Goal: Task Accomplishment & Management: Manage account settings

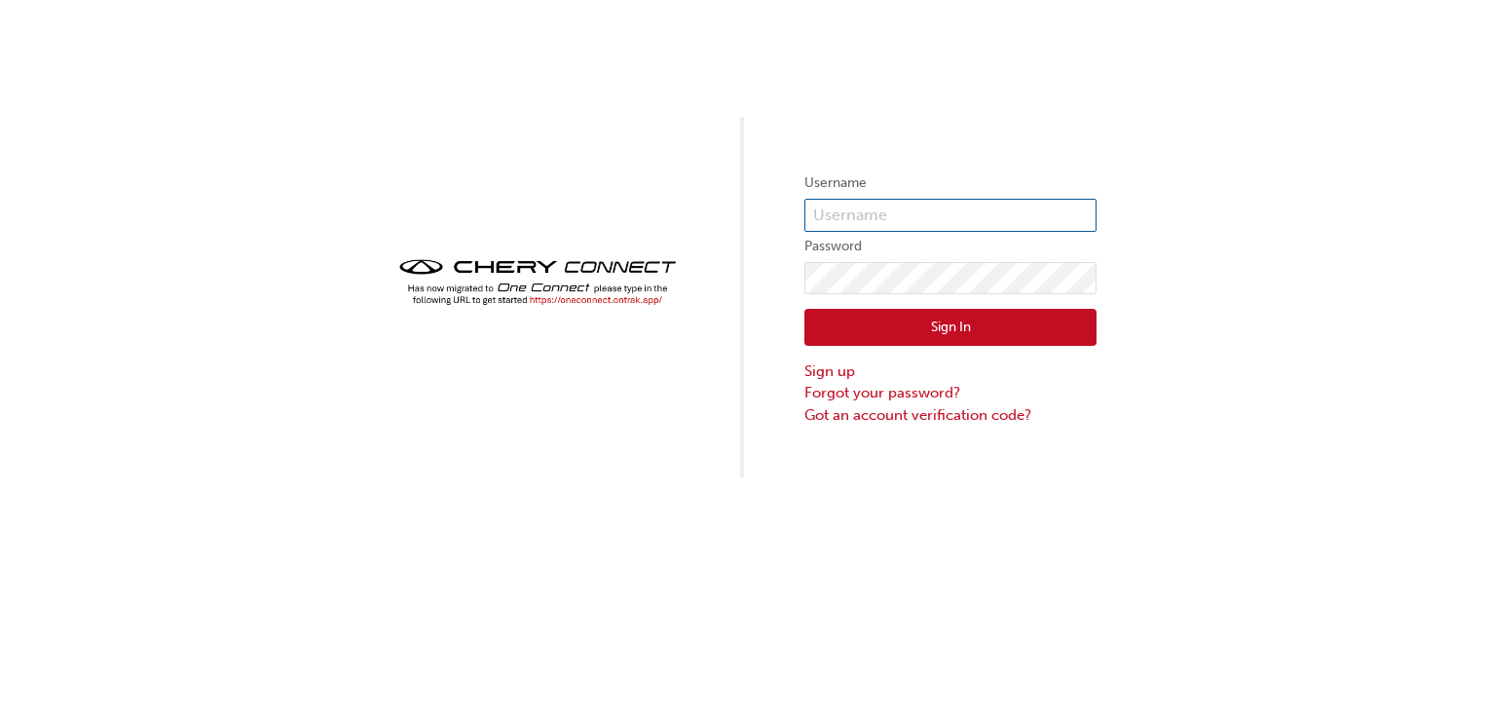
type input "ONE00301"
click at [694, 335] on div "Username ONE00301 Password Sign In Sign up Forgot your password? Got an account…" at bounding box center [744, 238] width 1488 height 477
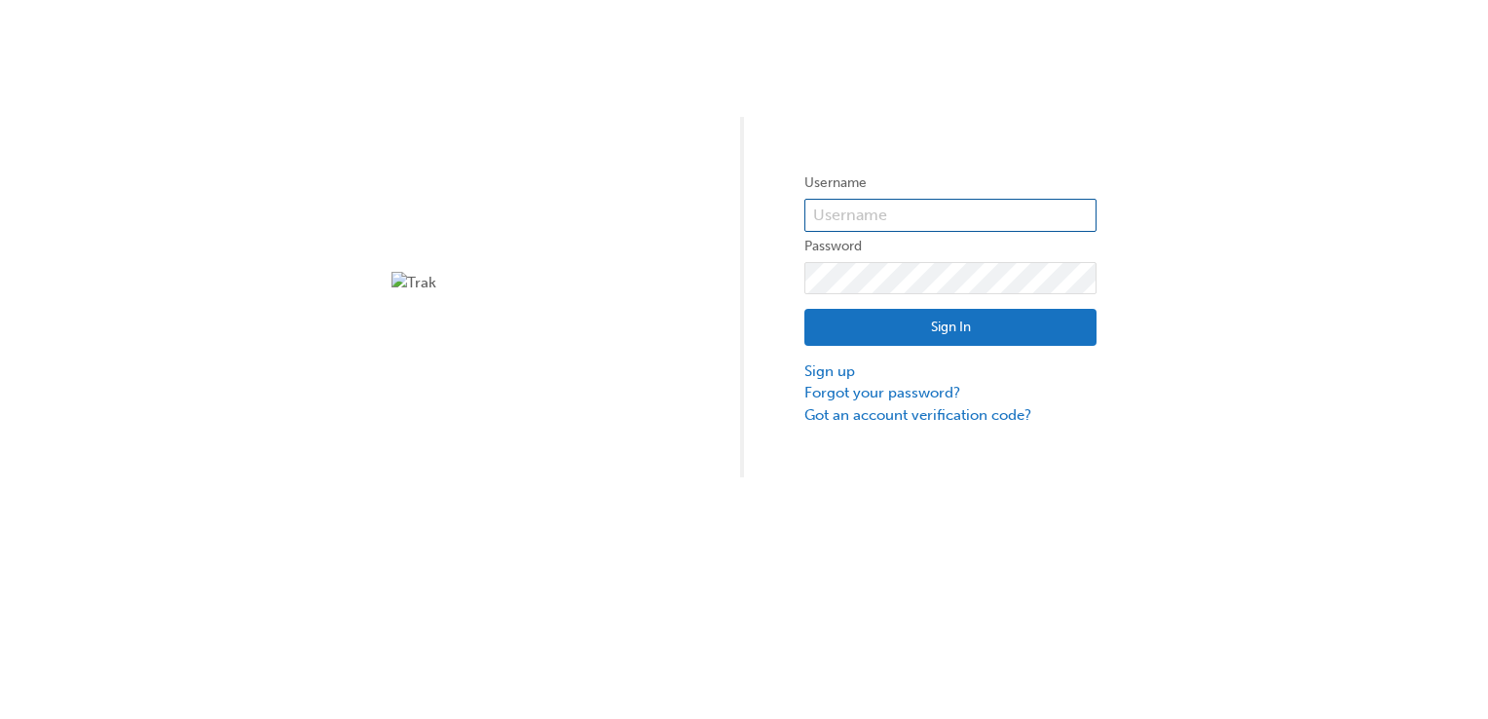
click at [869, 211] on input "text" at bounding box center [950, 215] width 292 height 33
click at [968, 99] on div "Username Password Sign In Sign up Forgot your password? Got an account verifica…" at bounding box center [744, 238] width 1488 height 477
click at [872, 220] on input "text" at bounding box center [950, 215] width 292 height 33
type input "ONE00301"
click at [902, 321] on button "Sign In" at bounding box center [950, 327] width 292 height 37
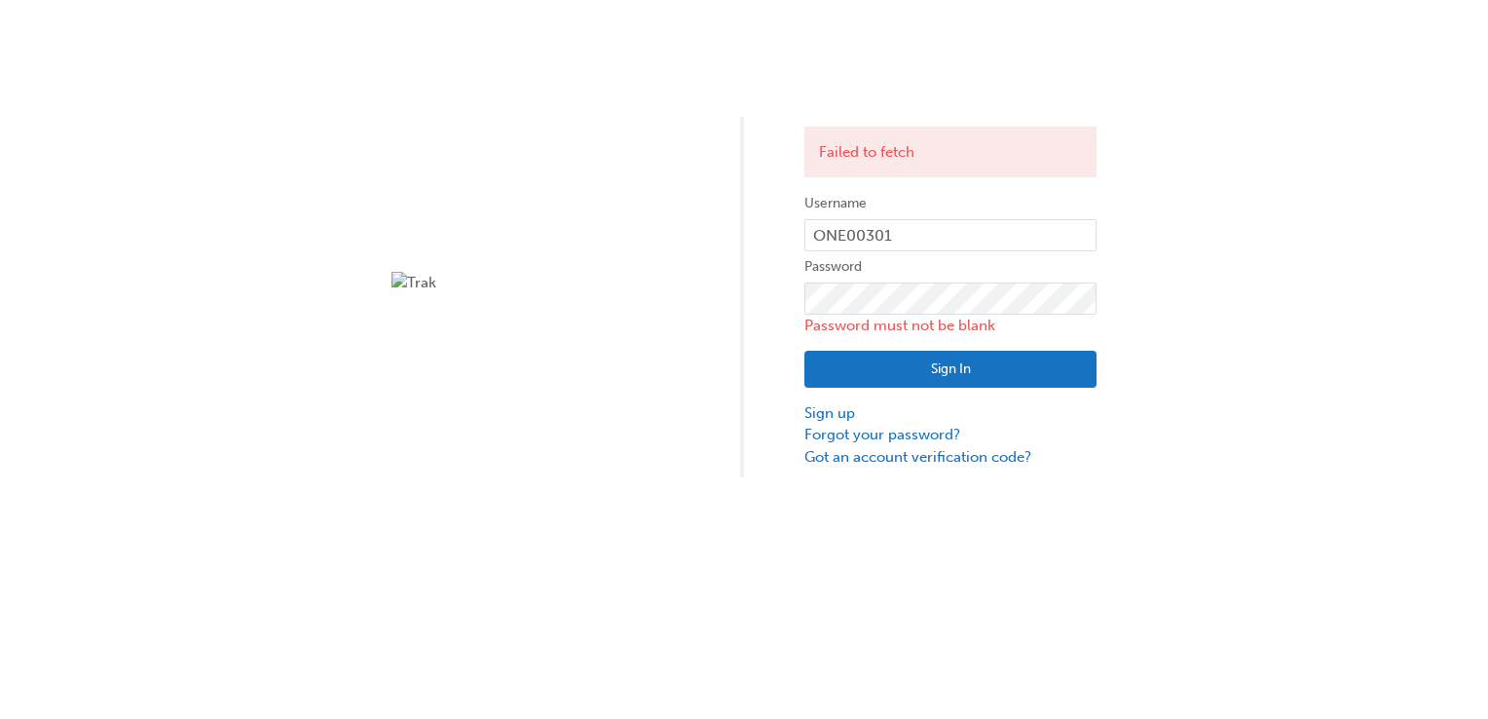
click at [649, 426] on div "Failed to fetch Username ONE00301 Password Password must not be blank Sign In S…" at bounding box center [744, 238] width 1488 height 477
click at [871, 436] on link "Forgot your password?" at bounding box center [950, 435] width 292 height 22
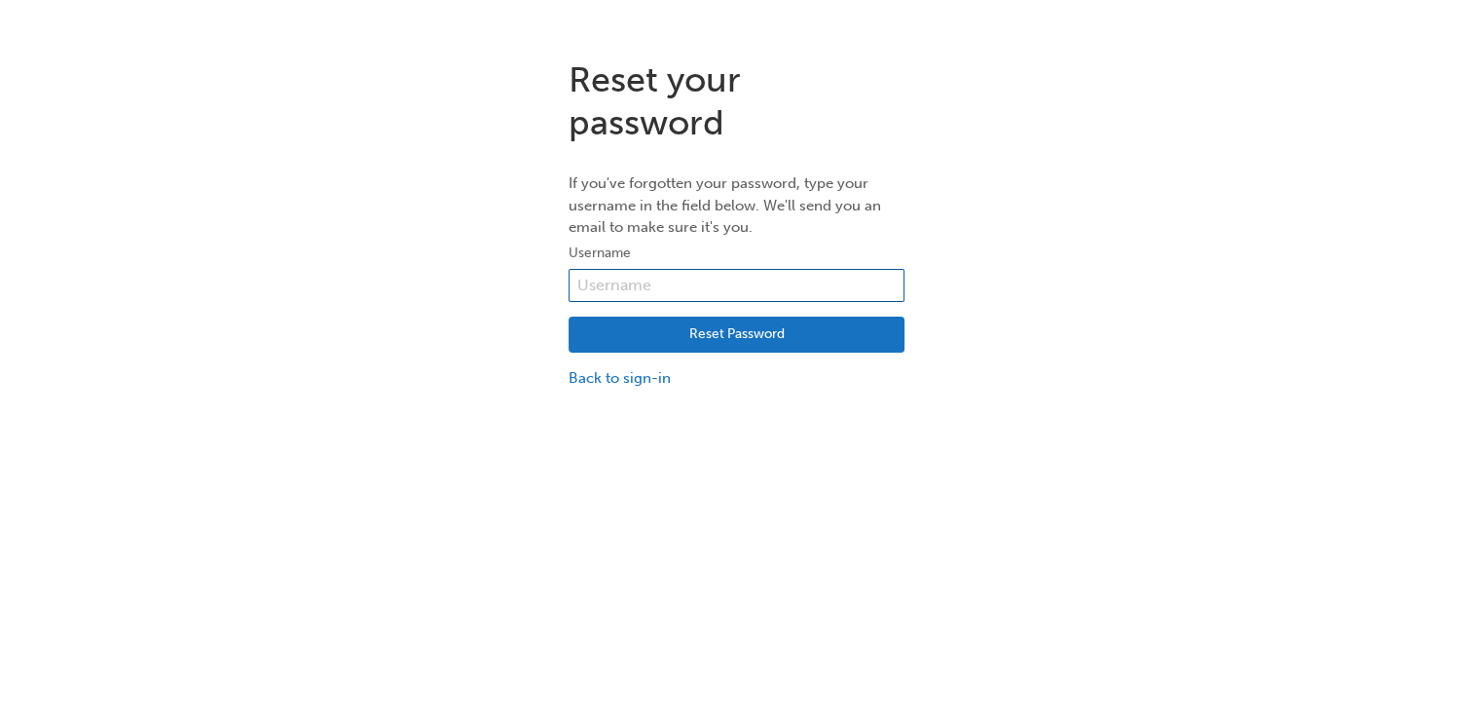
click at [722, 287] on input "text" at bounding box center [737, 285] width 336 height 33
type input "ONE00301"
click at [698, 333] on button "Reset Password" at bounding box center [737, 334] width 336 height 37
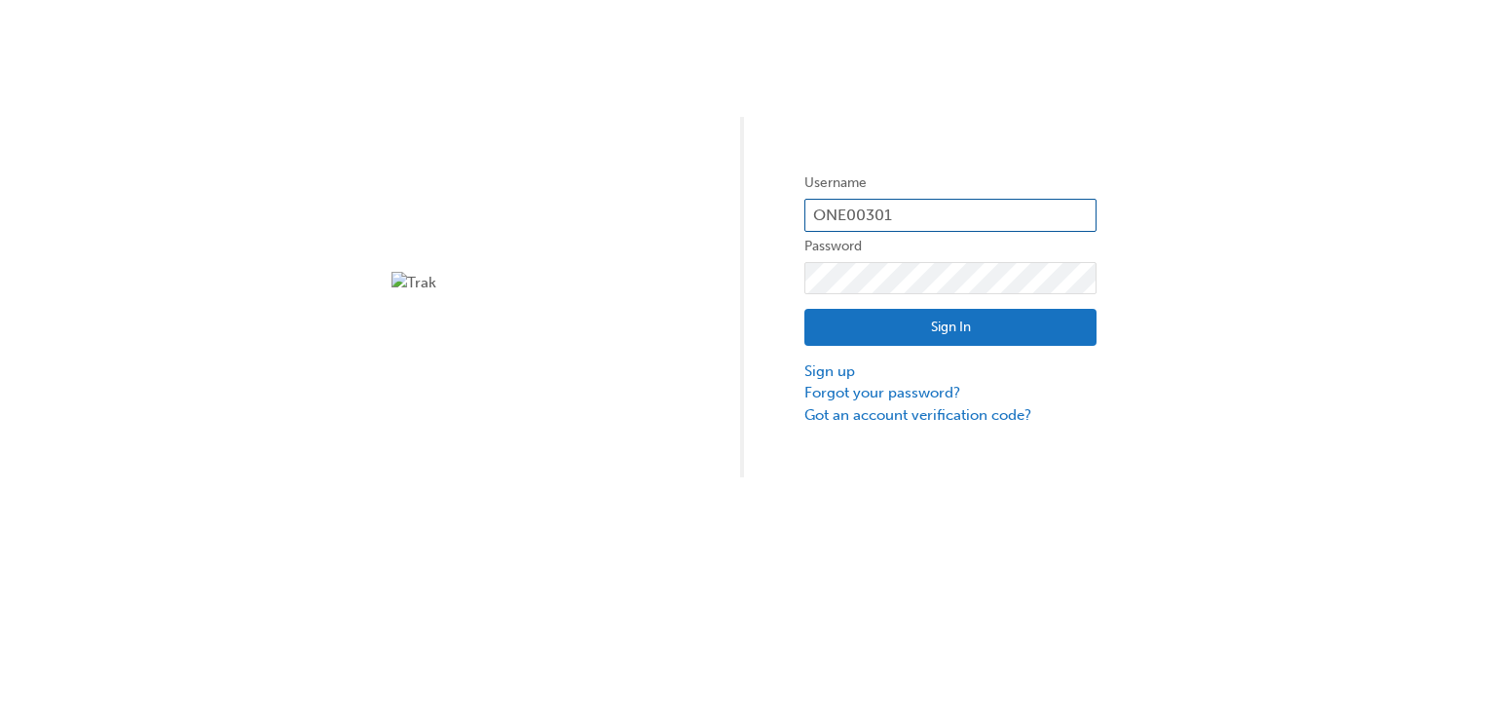
click at [915, 220] on input "ONE00301" at bounding box center [950, 215] width 292 height 33
type input "O"
click at [752, 405] on div "Username Password Sign In Sign up Forgot your password? Got an account verifica…" at bounding box center [744, 238] width 1488 height 477
click at [810, 368] on link "Sign up" at bounding box center [950, 371] width 292 height 22
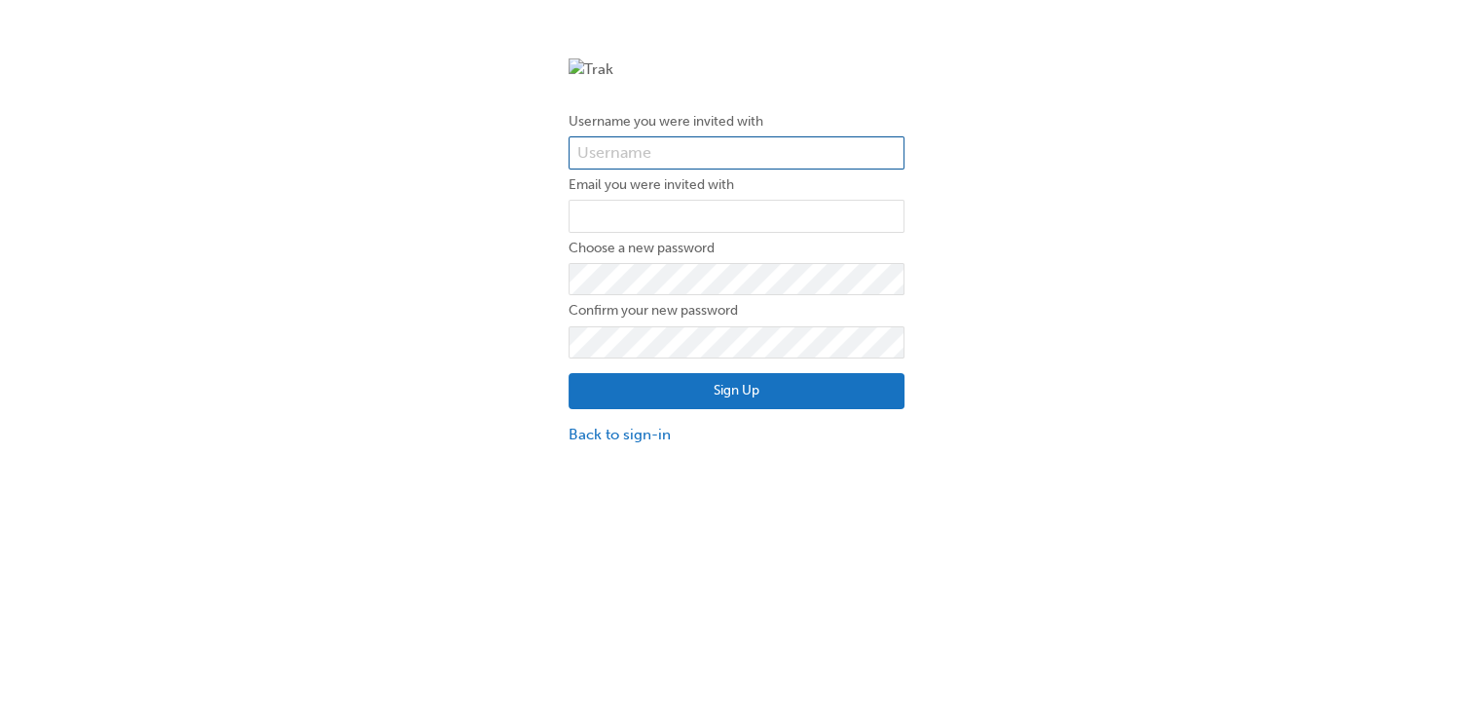
type input "ONE00301"
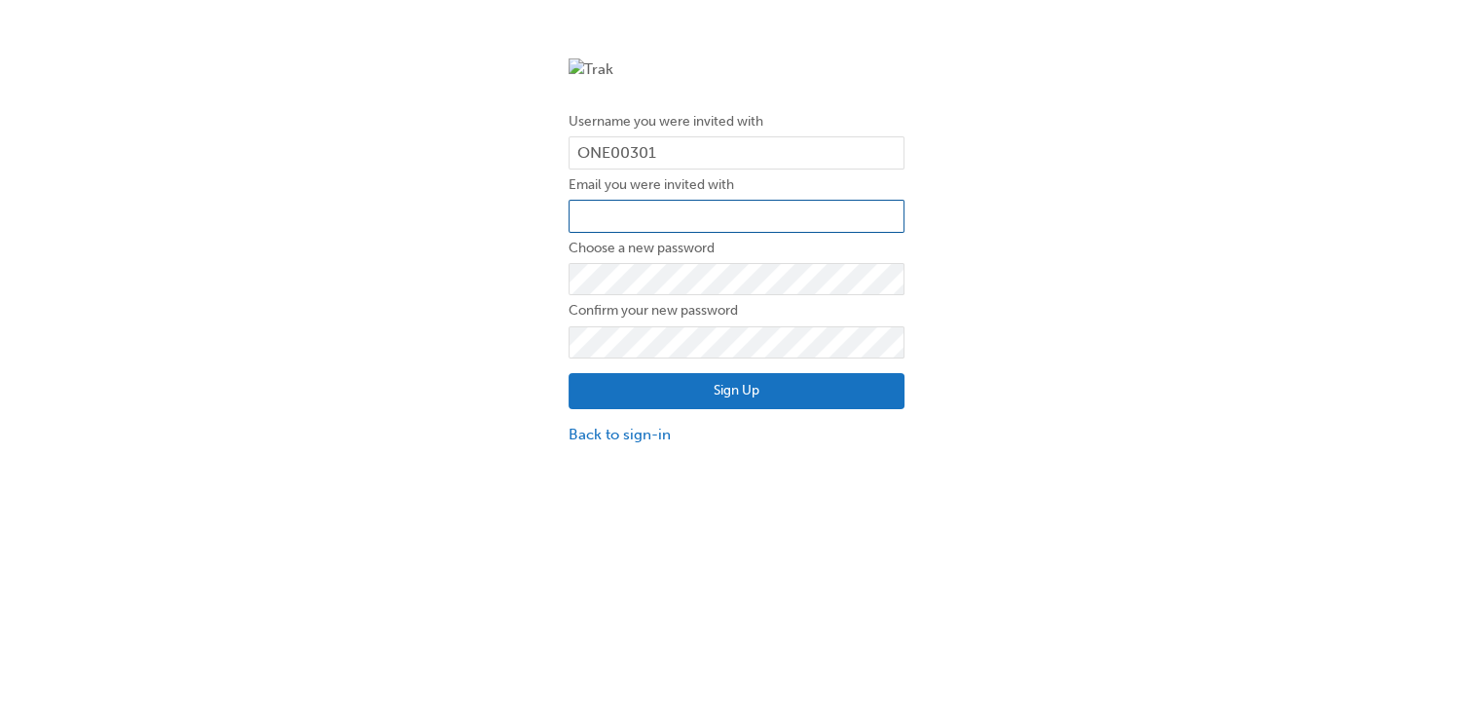
click at [696, 211] on input "email" at bounding box center [737, 216] width 336 height 33
type input "darren.j@bedggoods.com.au"
click at [362, 418] on div "Username you were invited with ONE00301 Email you were invited with darren.j@be…" at bounding box center [736, 252] width 1473 height 417
click at [684, 384] on button "Sign Up" at bounding box center [737, 391] width 336 height 37
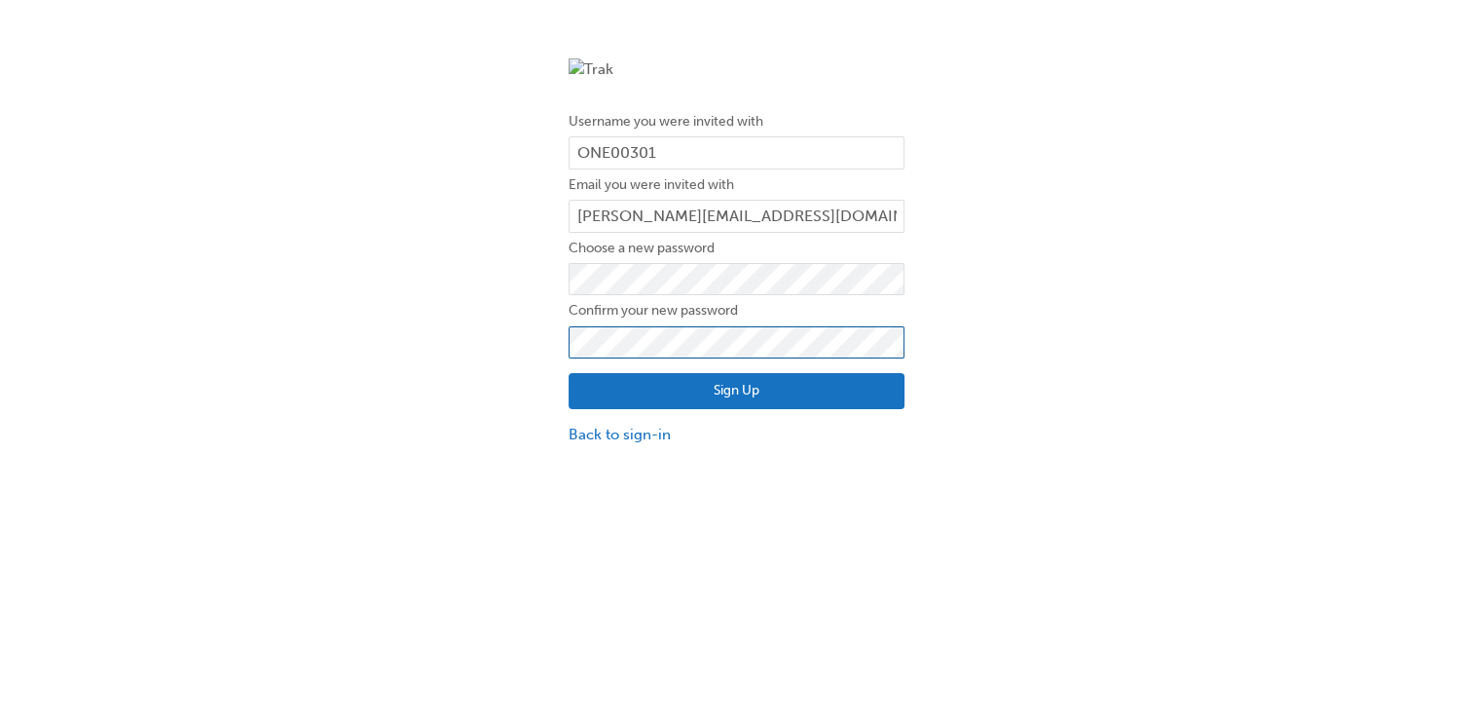
click button "Sign Up" at bounding box center [737, 391] width 336 height 37
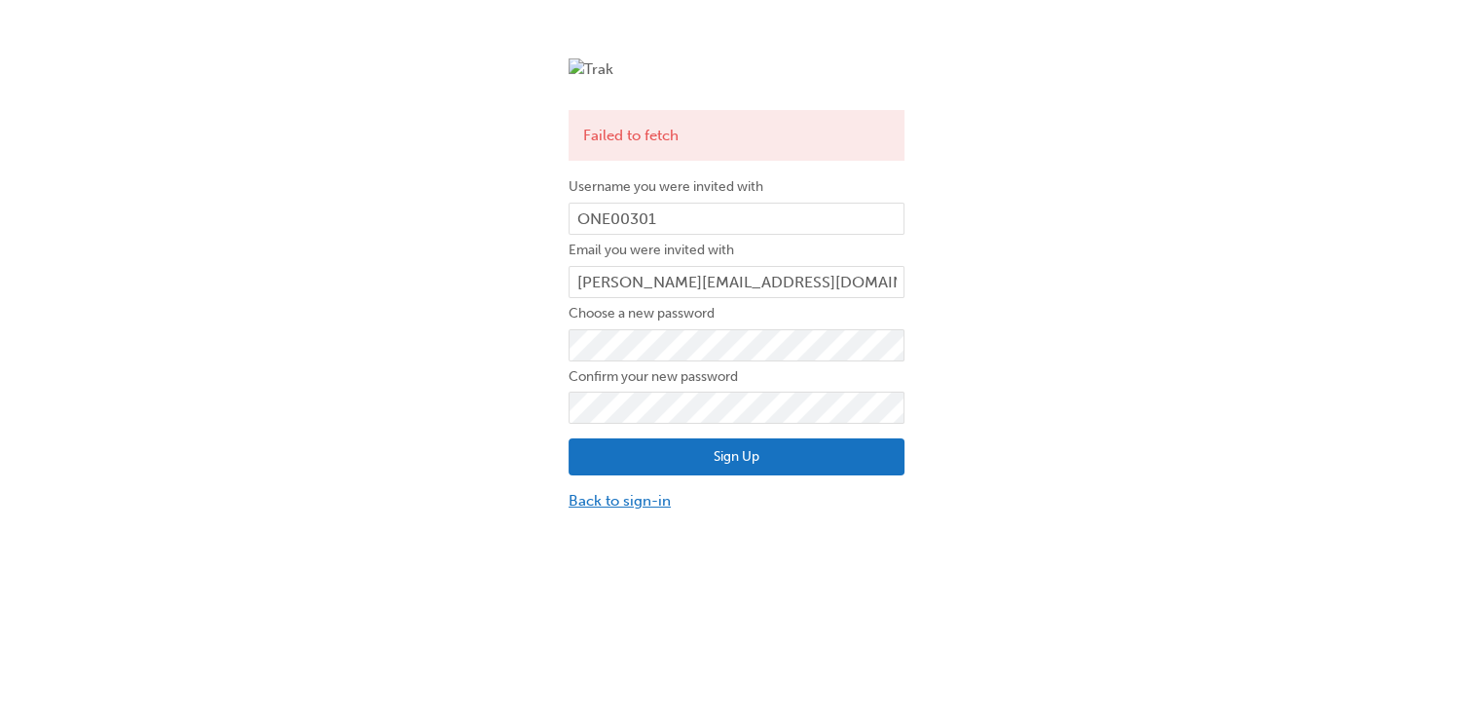
click at [591, 503] on link "Back to sign-in" at bounding box center [737, 501] width 336 height 22
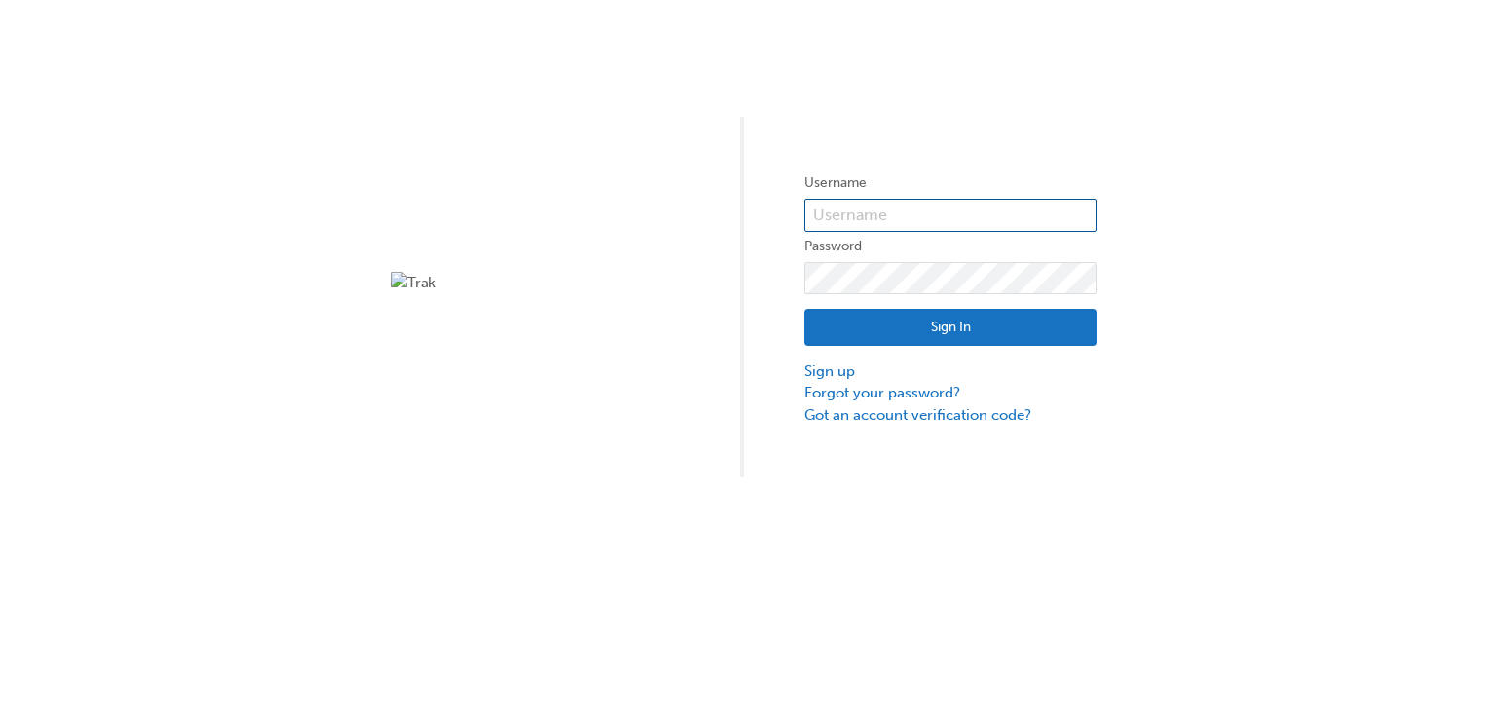
click at [867, 212] on input "text" at bounding box center [950, 215] width 292 height 33
type input "ONE00301"
click at [818, 330] on button "Sign In" at bounding box center [950, 327] width 292 height 37
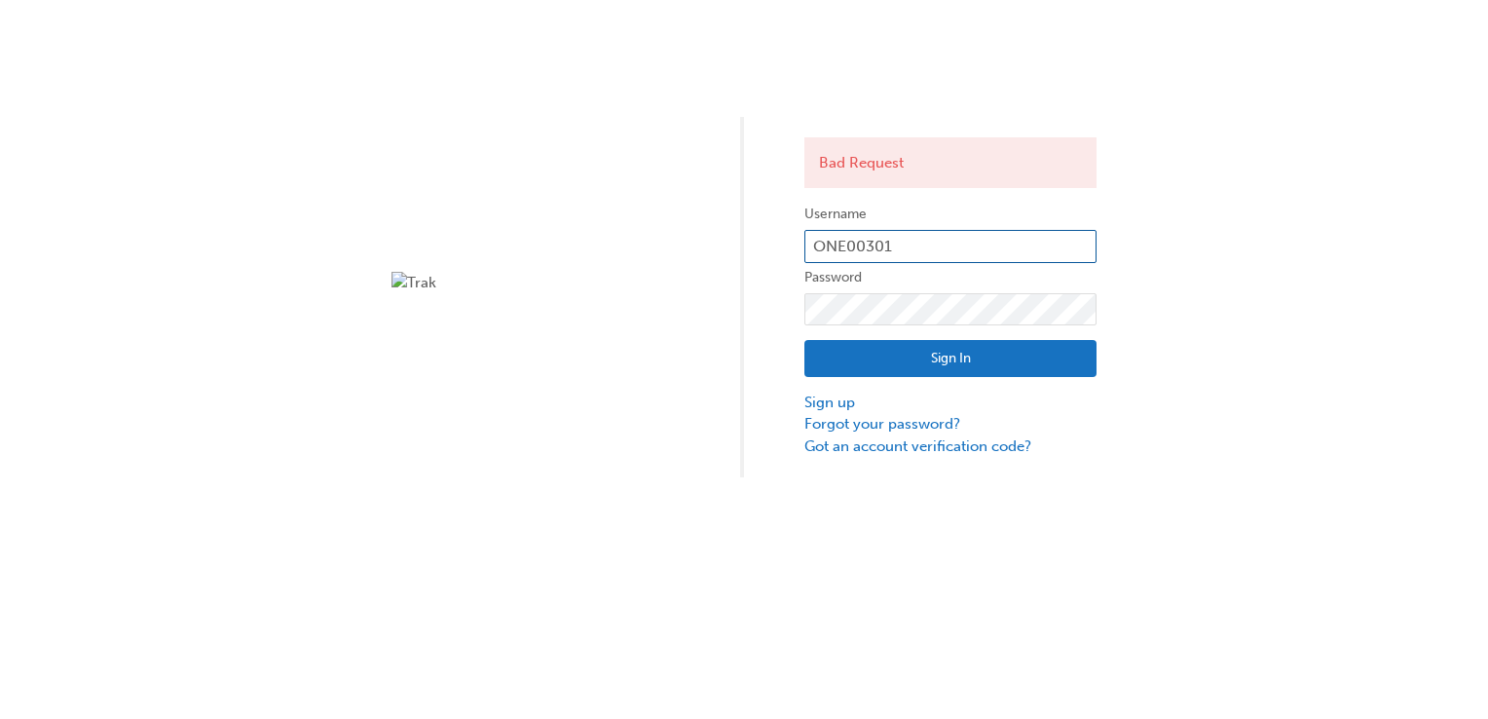
click at [908, 251] on input "ONE00301" at bounding box center [950, 246] width 292 height 33
click at [817, 241] on input "ONE00301" at bounding box center [950, 246] width 292 height 33
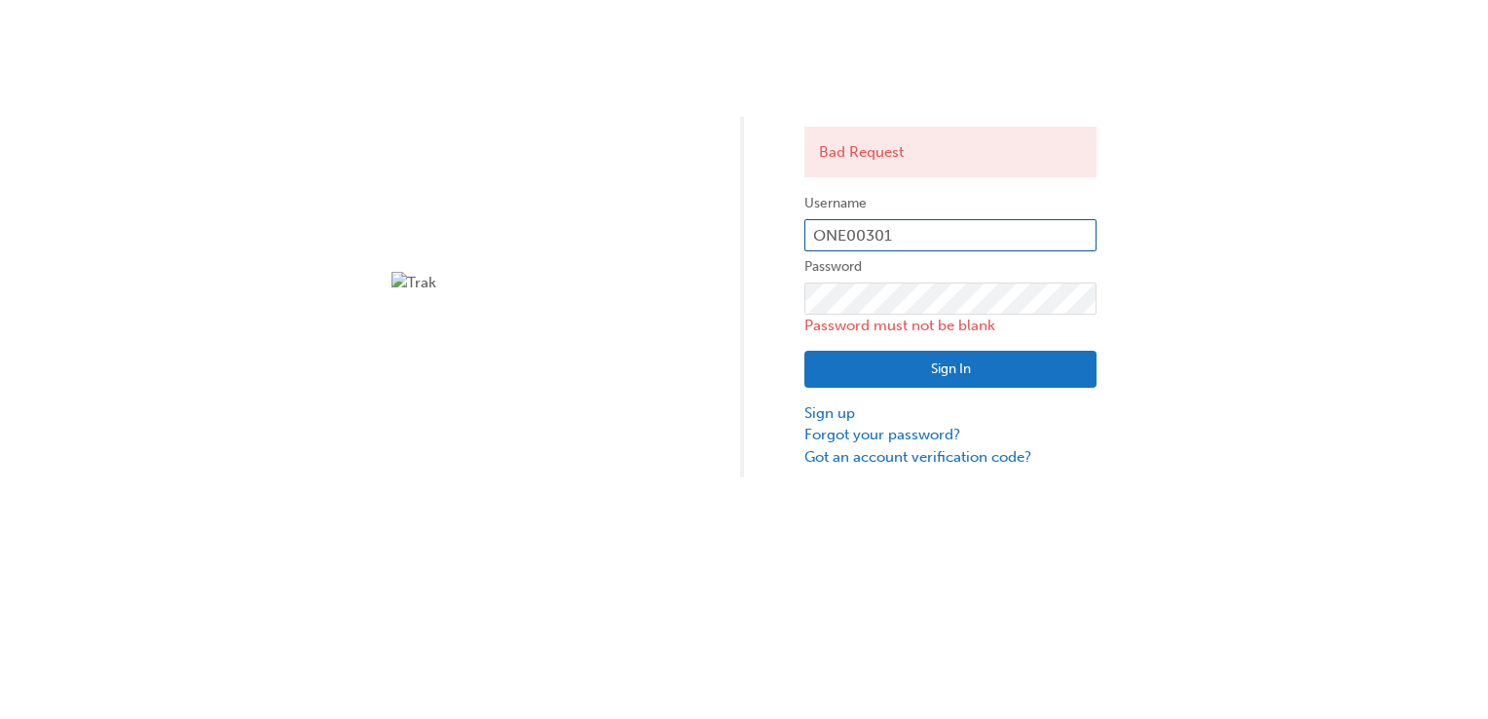
click at [816, 232] on input "ONE00301" at bounding box center [950, 235] width 292 height 33
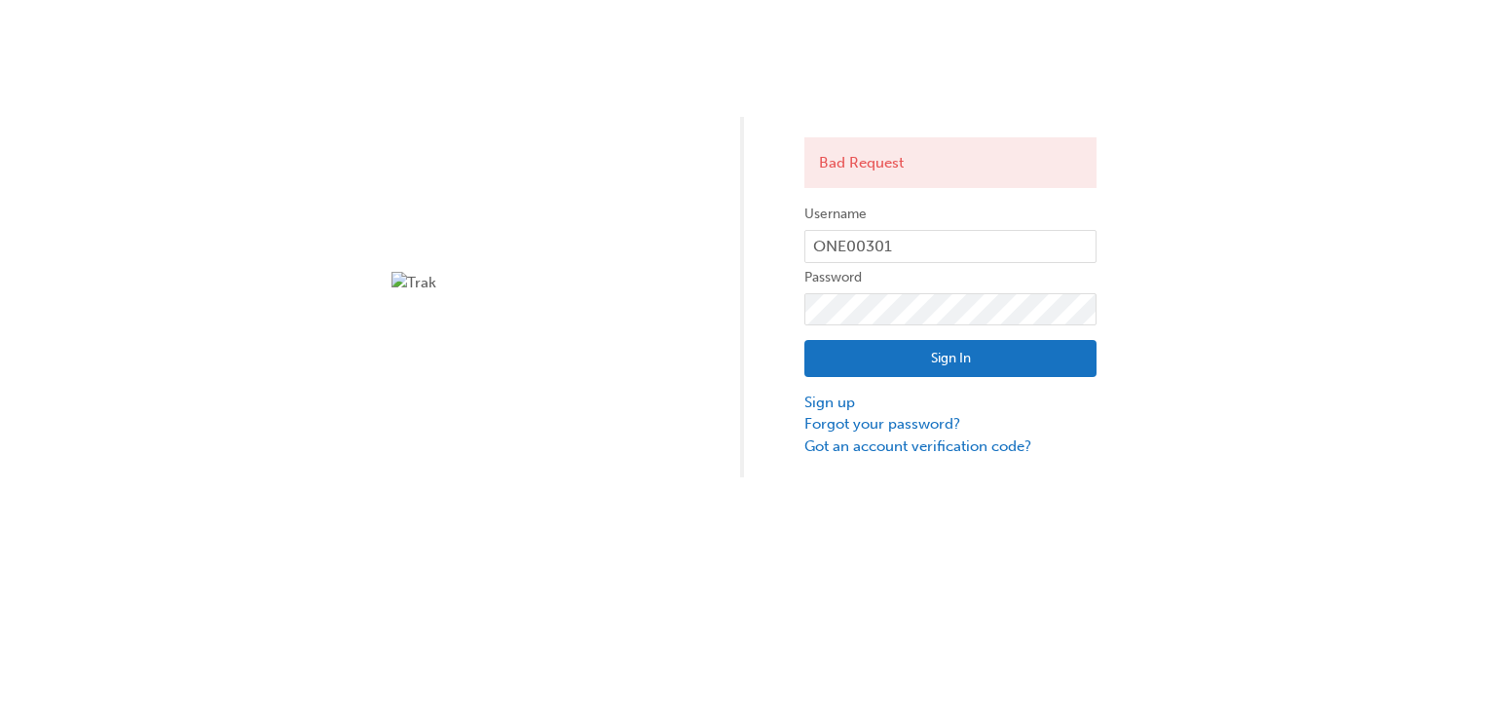
click at [599, 421] on div "Bad Request Username ONE00301 Password Sign In Sign up Forgot your password? Go…" at bounding box center [744, 238] width 1488 height 477
click at [956, 356] on button "Sign In" at bounding box center [950, 358] width 292 height 37
click at [674, 368] on div "Bad Request Username ONE00301 Password Sign In Sign up Forgot your password? Go…" at bounding box center [744, 238] width 1488 height 477
click at [933, 357] on button "Sign In" at bounding box center [950, 358] width 292 height 37
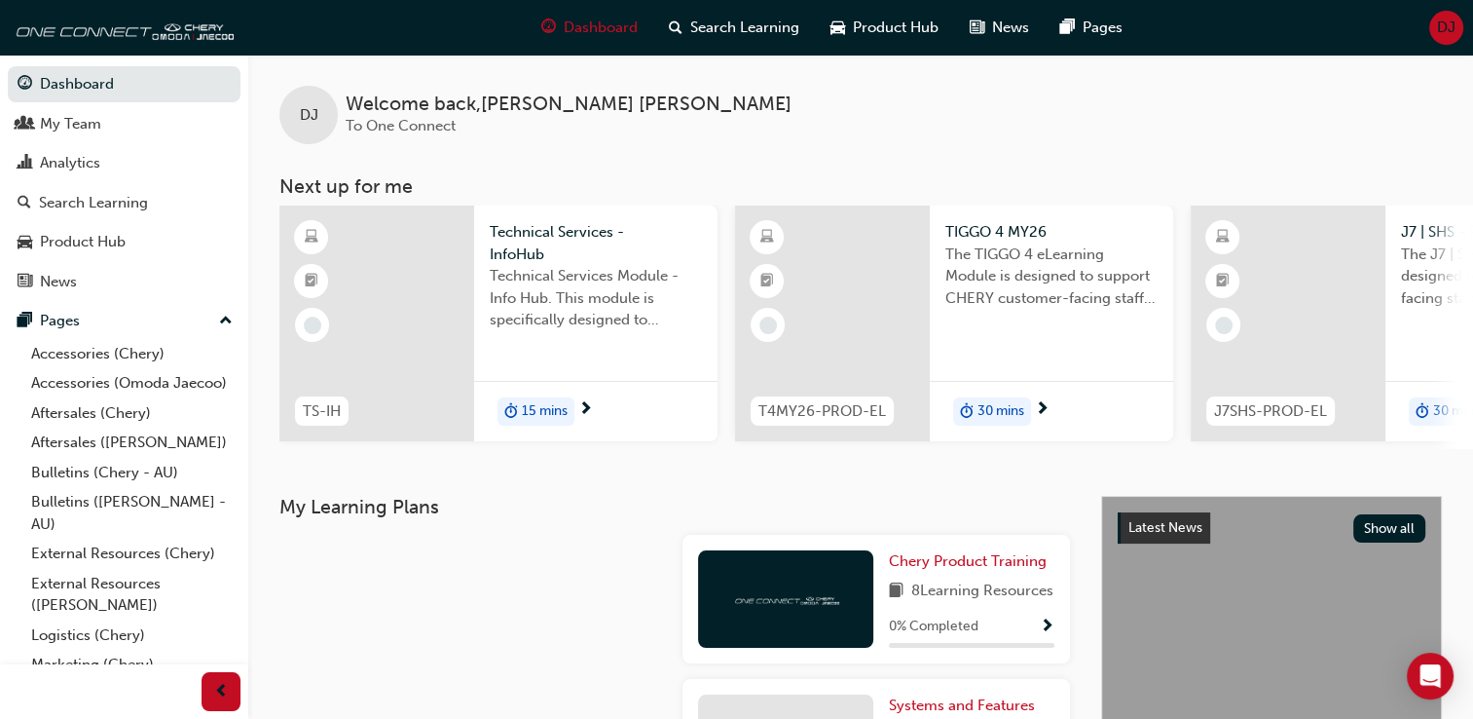
click at [744, 108] on div "DJ Welcome back , Darren Jerger To One Connect" at bounding box center [860, 100] width 1225 height 90
